Goal: Manage account settings

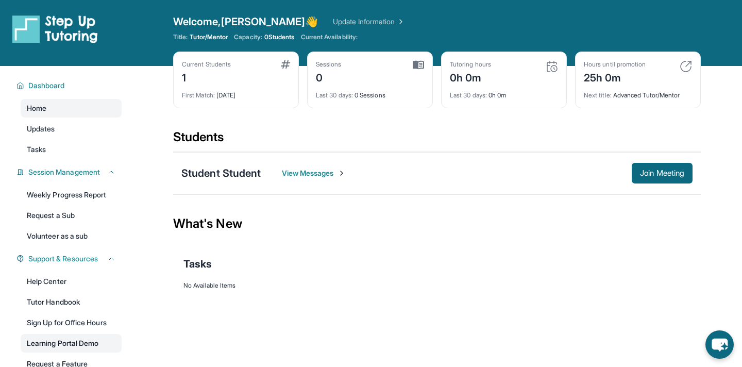
scroll to position [78, 0]
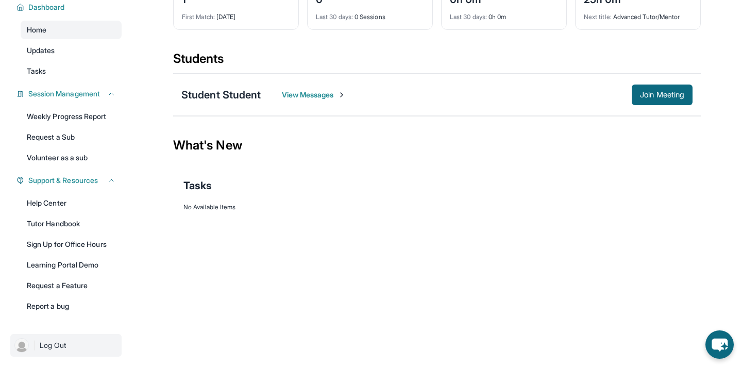
click at [61, 344] on span "Log Out" at bounding box center [53, 345] width 27 height 10
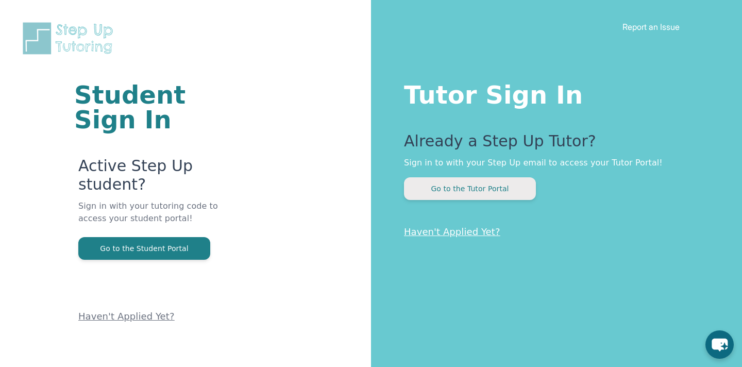
click at [419, 190] on button "Go to the Tutor Portal" at bounding box center [470, 188] width 132 height 23
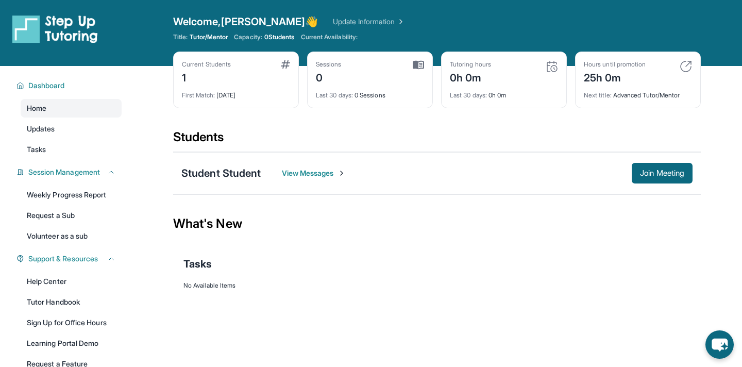
click at [333, 18] on link "Update Information" at bounding box center [369, 21] width 72 height 10
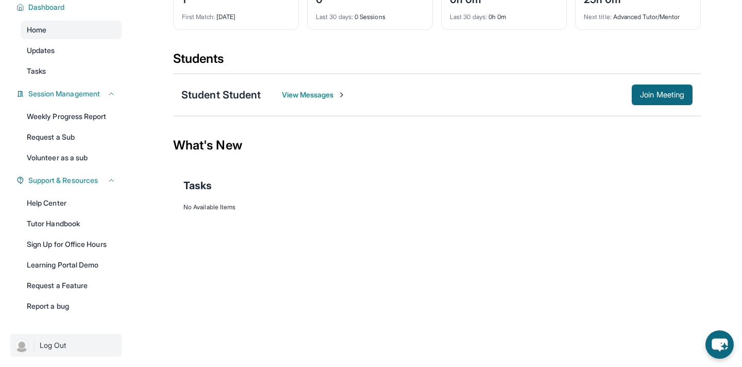
click at [57, 344] on span "Log Out" at bounding box center [53, 345] width 27 height 10
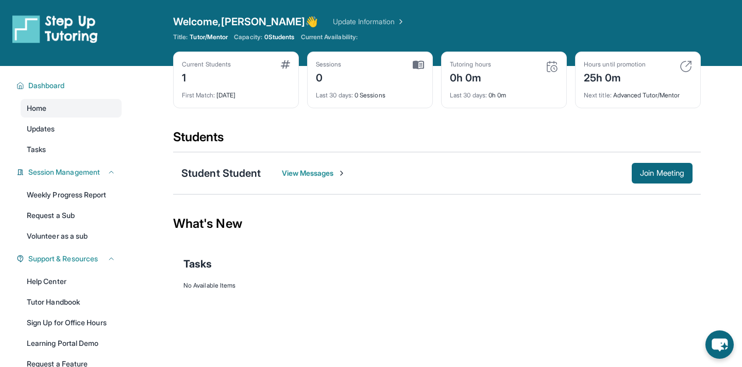
click at [395, 20] on img at bounding box center [400, 21] width 10 height 10
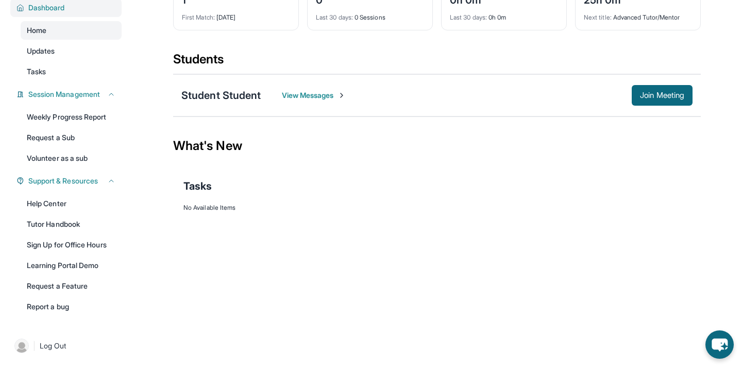
scroll to position [78, 0]
click at [53, 346] on span "Log Out" at bounding box center [53, 345] width 27 height 10
